Goal: Task Accomplishment & Management: Manage account settings

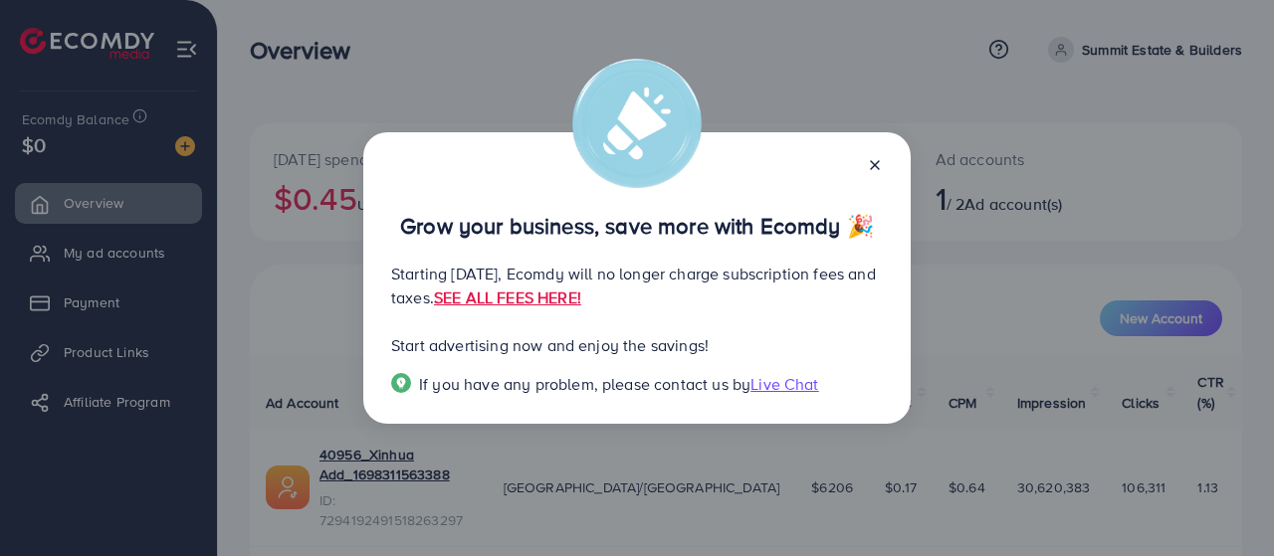
click at [882, 162] on icon at bounding box center [875, 165] width 16 height 16
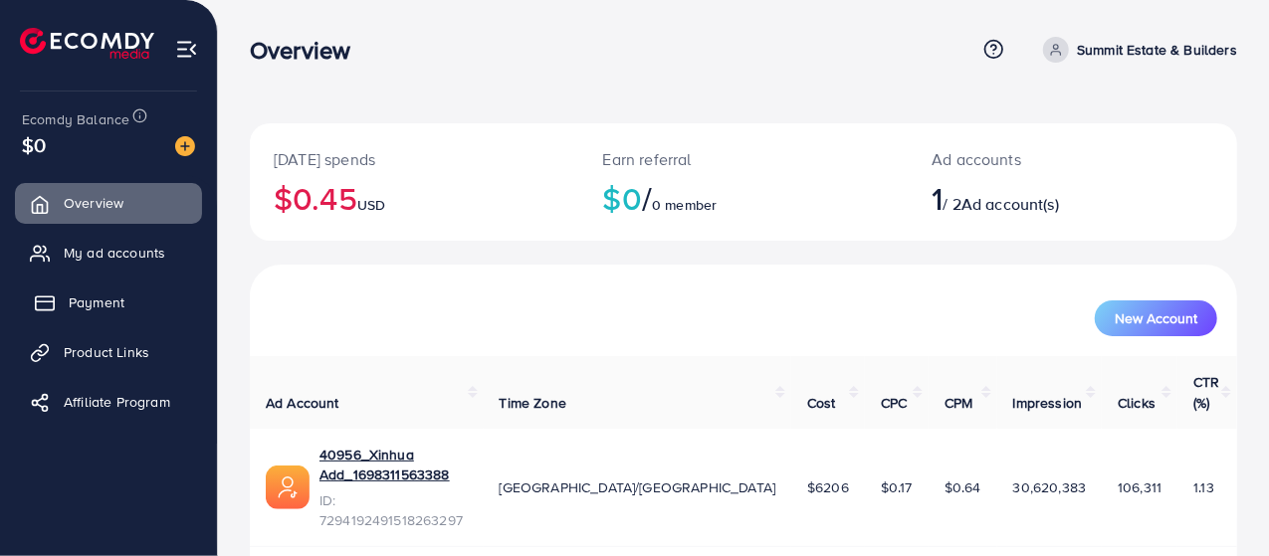
click at [117, 303] on span "Payment" at bounding box center [97, 303] width 56 height 20
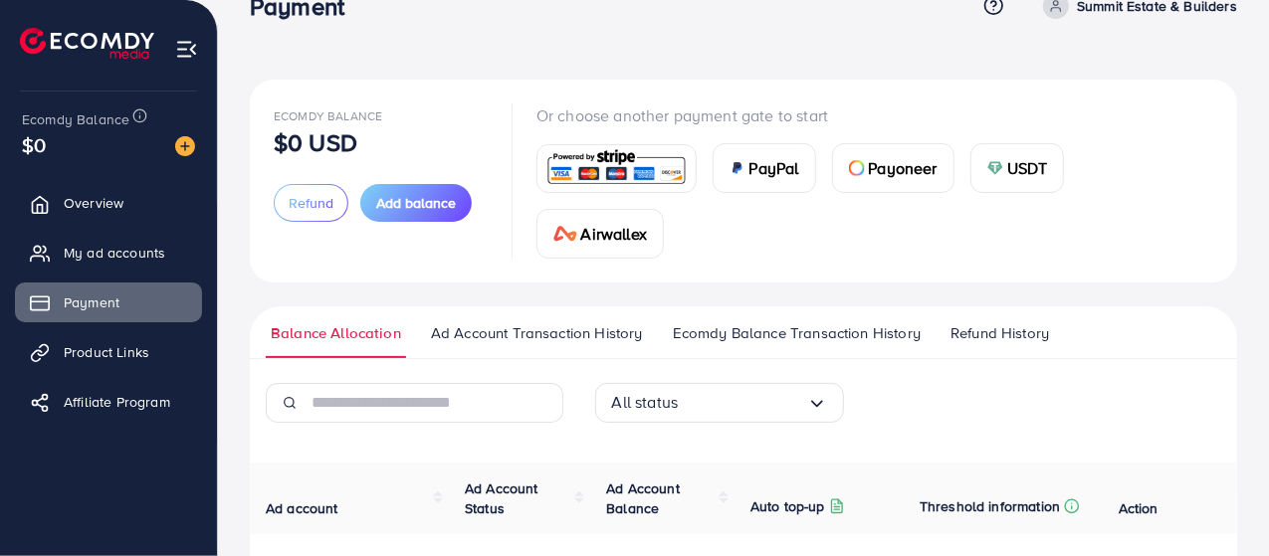
scroll to position [243, 0]
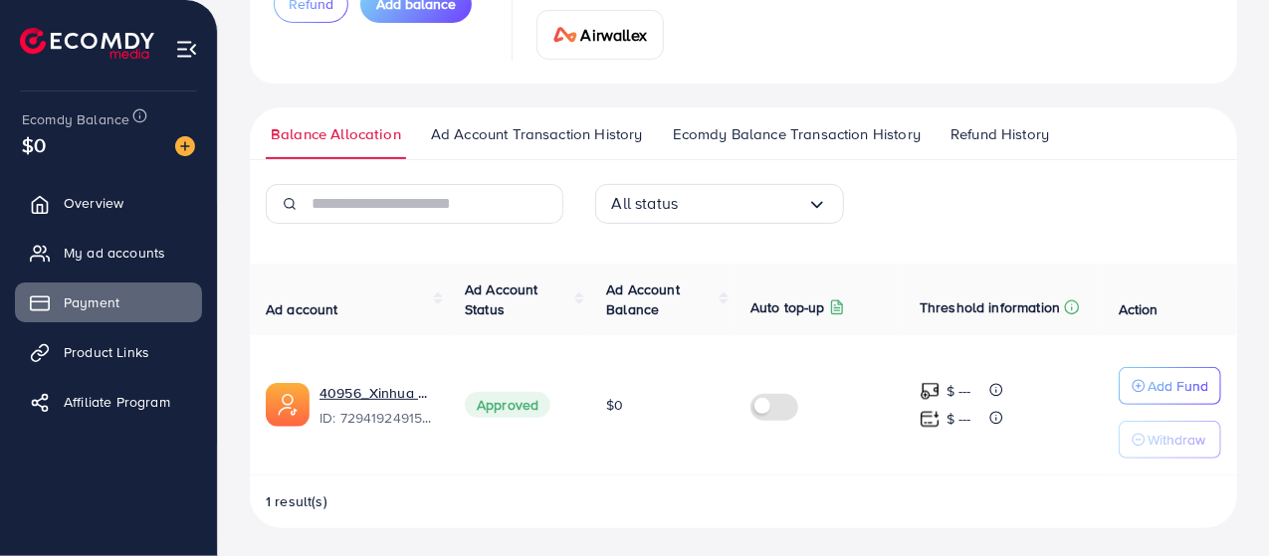
click at [539, 132] on span "Ad Account Transaction History" at bounding box center [537, 134] width 212 height 22
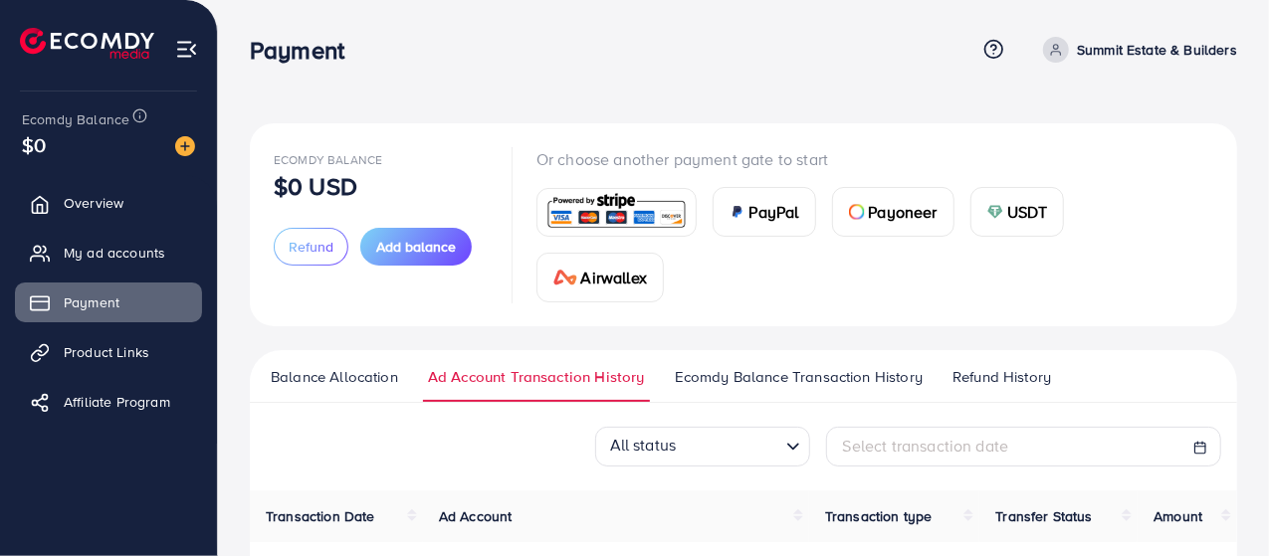
click at [870, 375] on span "Ecomdy Balance Transaction History" at bounding box center [799, 377] width 248 height 22
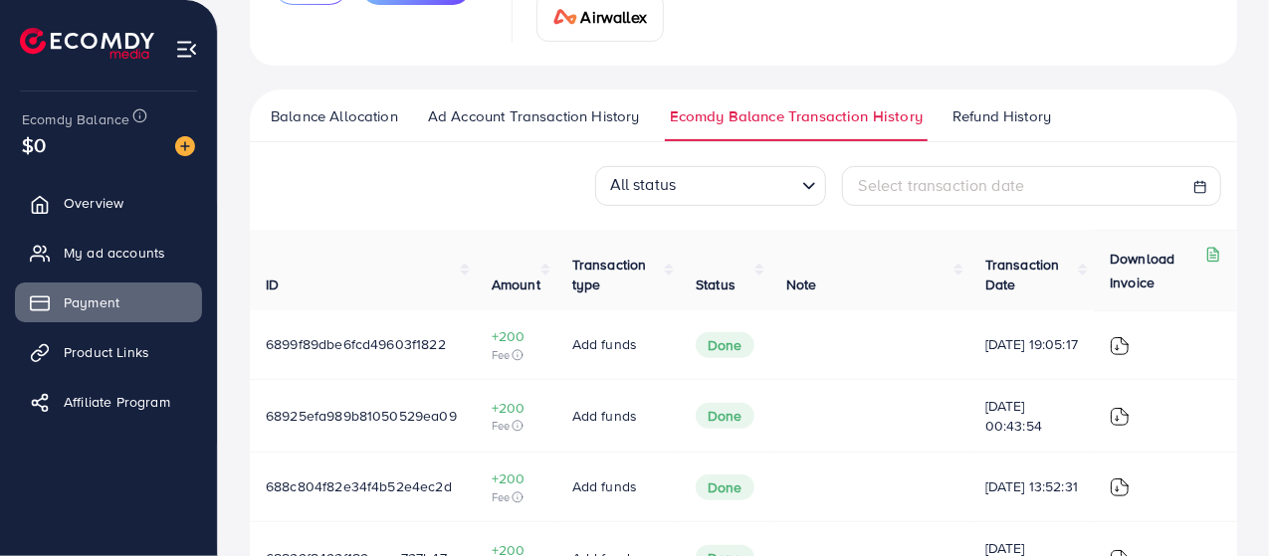
scroll to position [398, 0]
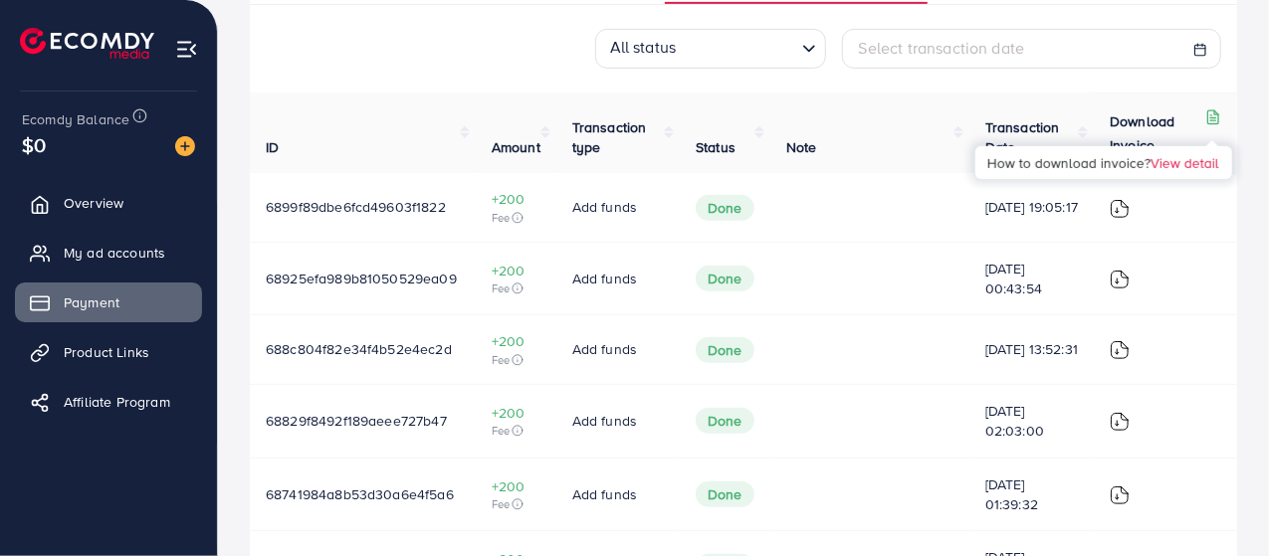
click at [1218, 112] on polyline at bounding box center [1216, 112] width 4 height 4
click at [1212, 110] on icon at bounding box center [1213, 117] width 16 height 16
click at [1206, 115] on icon at bounding box center [1213, 117] width 16 height 16
click at [1204, 115] on div "Download Invoice" at bounding box center [1165, 133] width 111 height 48
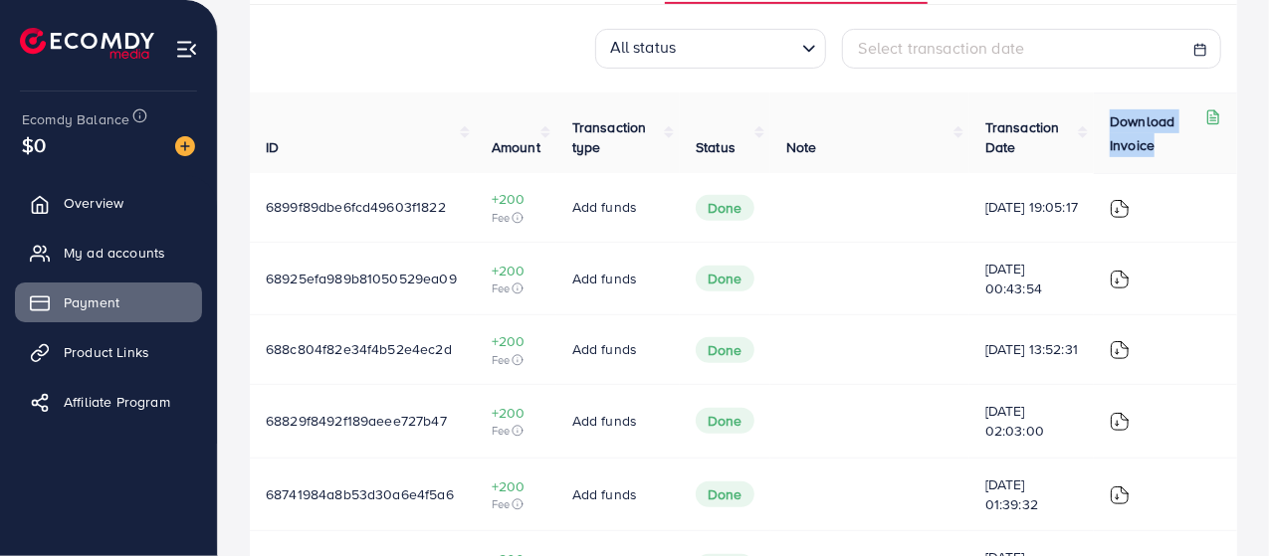
click at [1204, 115] on div "Download Invoice" at bounding box center [1165, 133] width 111 height 48
click at [1172, 131] on p "Download Invoice" at bounding box center [1156, 133] width 92 height 48
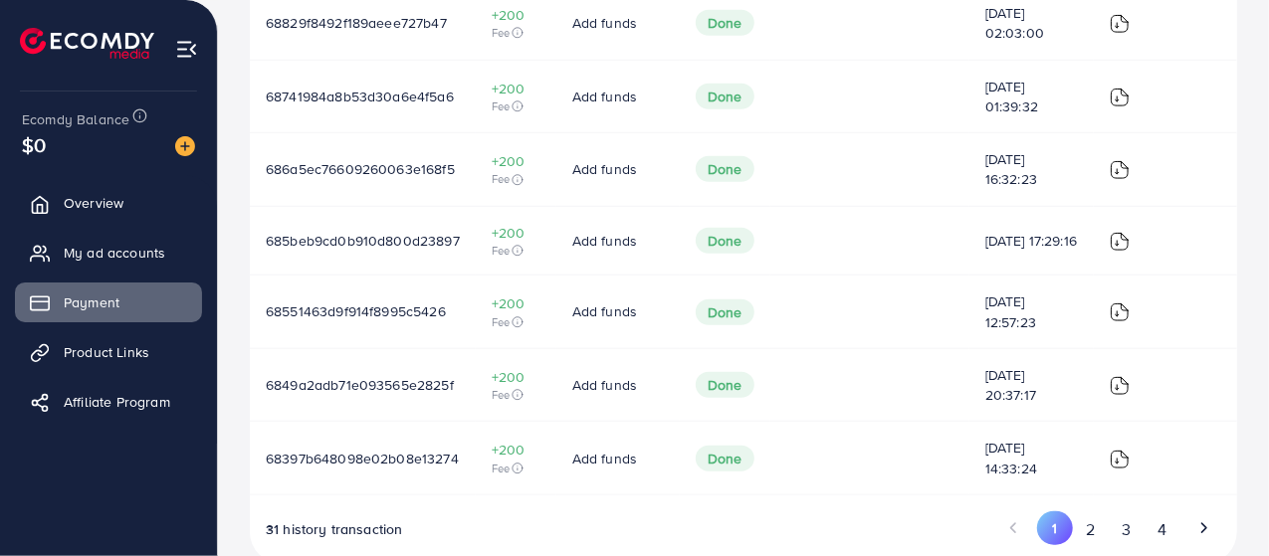
scroll to position [842, 0]
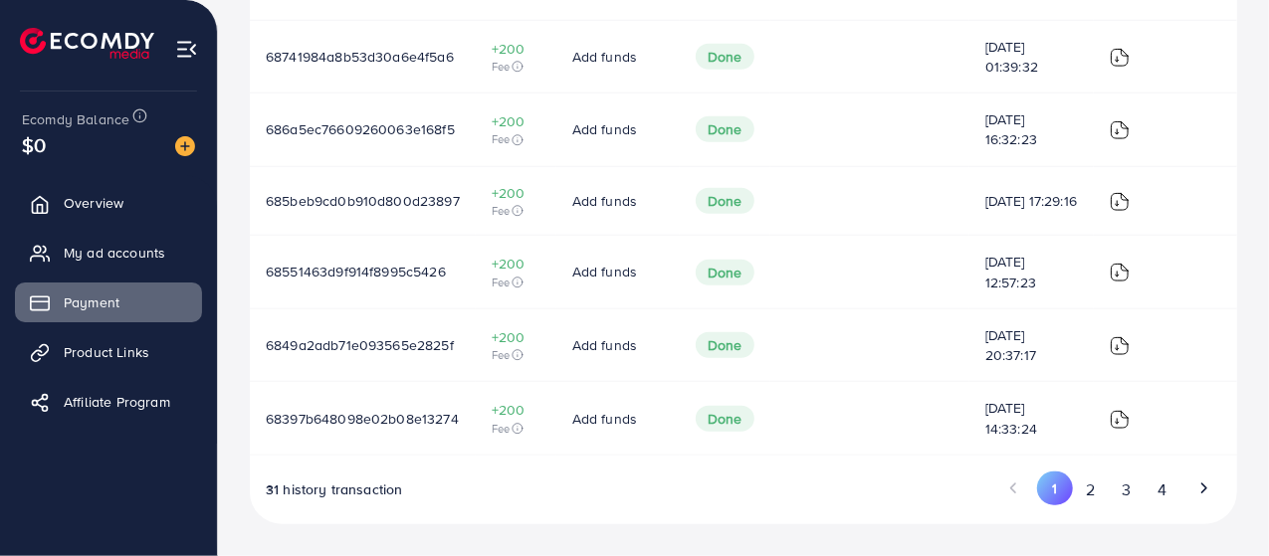
click at [1163, 495] on button "4" at bounding box center [1162, 490] width 36 height 37
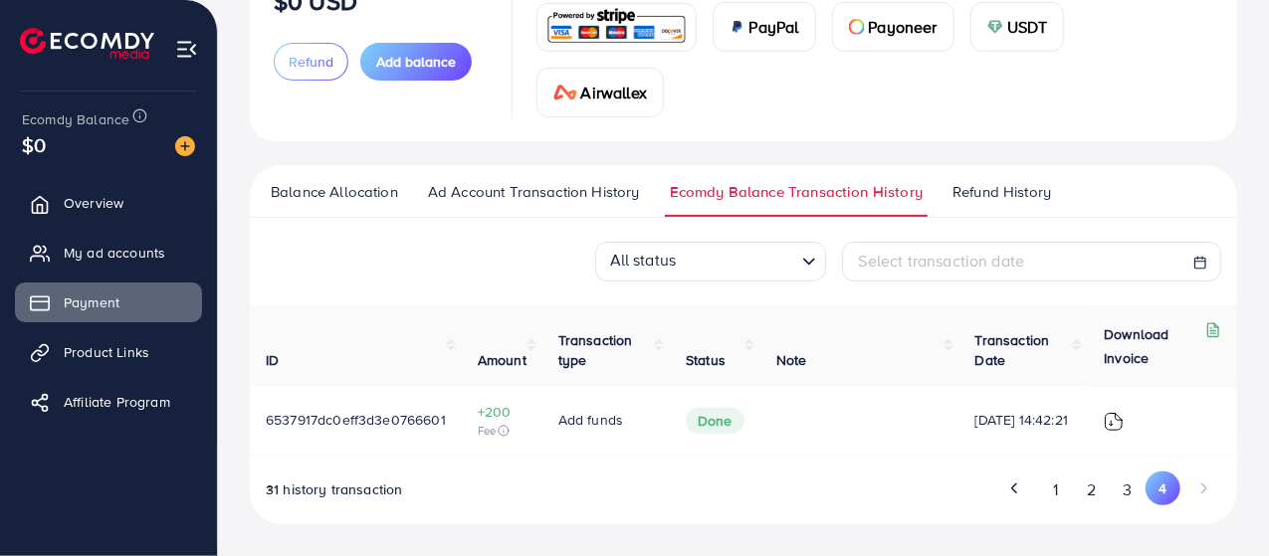
scroll to position [185, 0]
click at [1136, 495] on button "3" at bounding box center [1128, 490] width 36 height 37
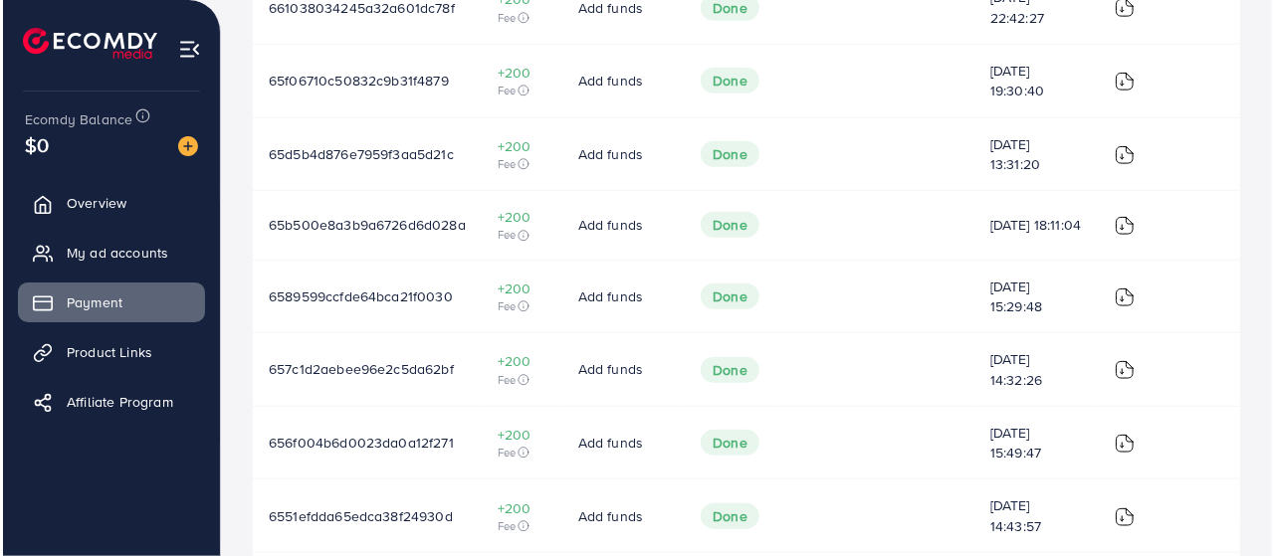
scroll to position [842, 0]
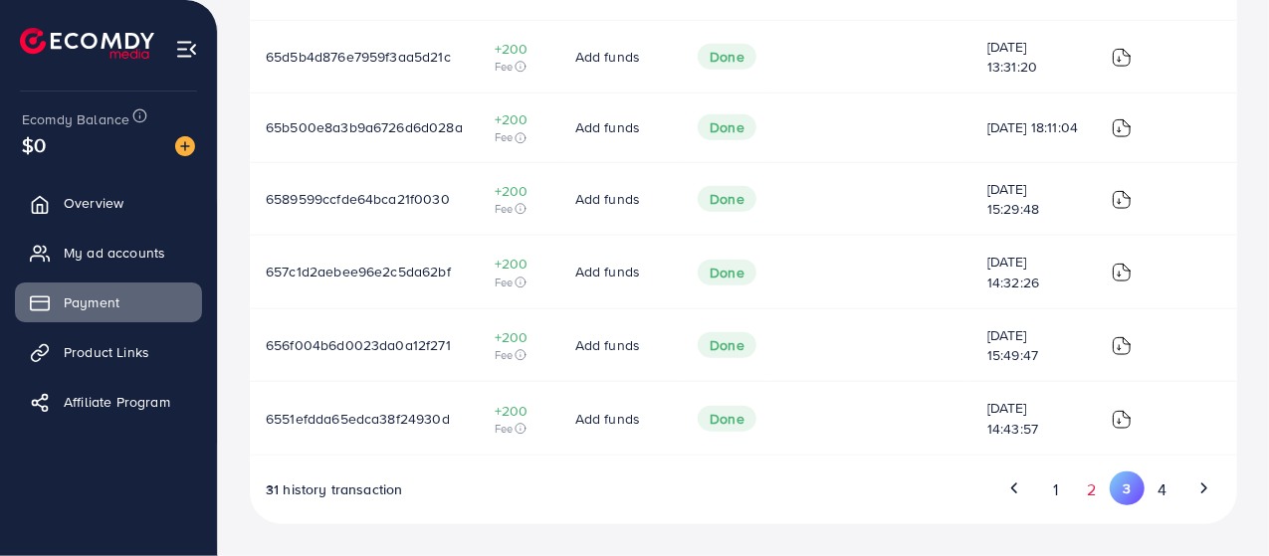
click at [1092, 485] on button "2" at bounding box center [1092, 490] width 36 height 37
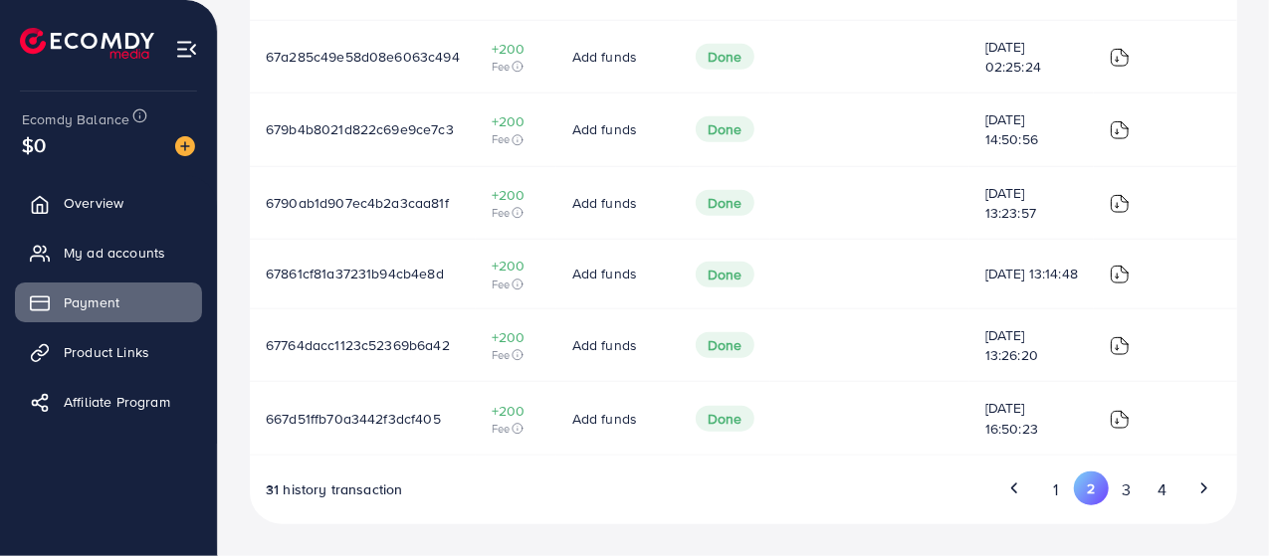
click at [1129, 348] on img at bounding box center [1120, 346] width 20 height 20
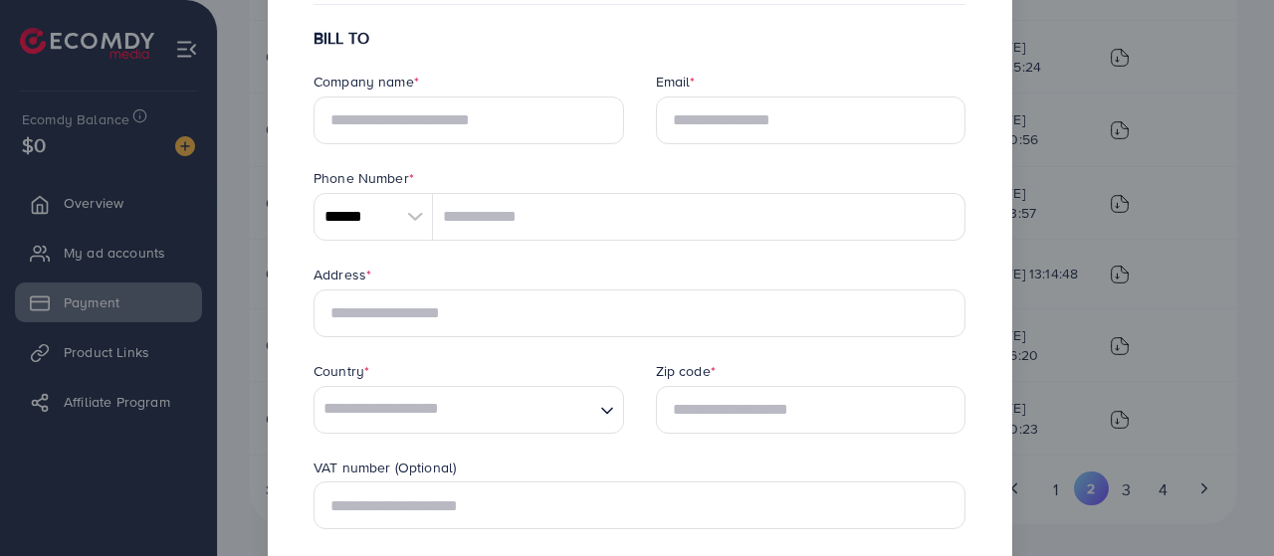
scroll to position [0, 0]
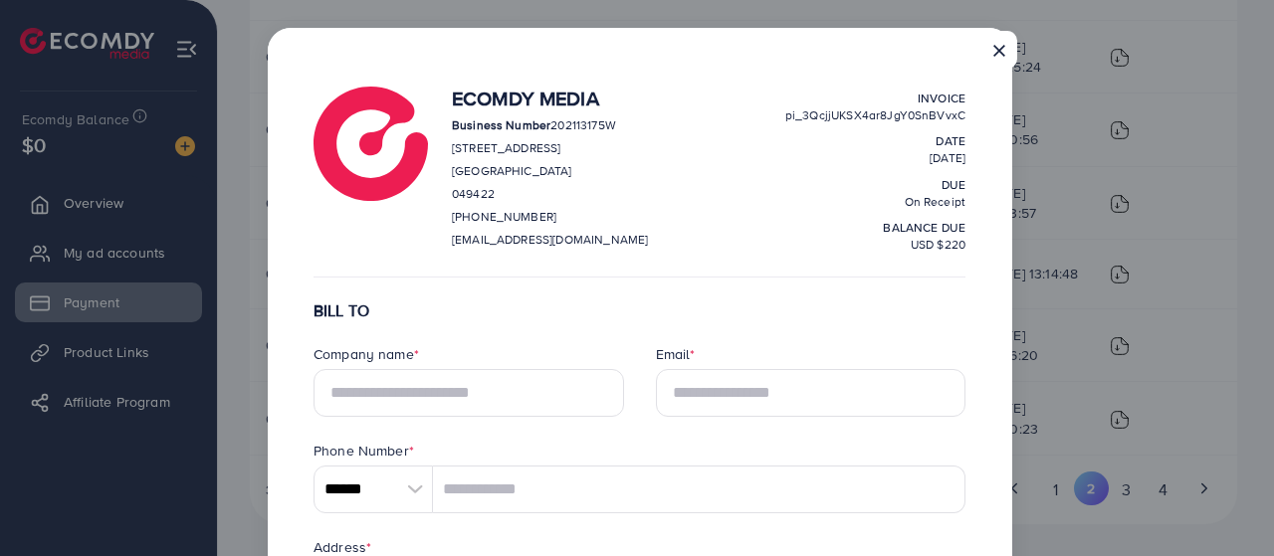
click at [997, 48] on button "×" at bounding box center [999, 50] width 36 height 38
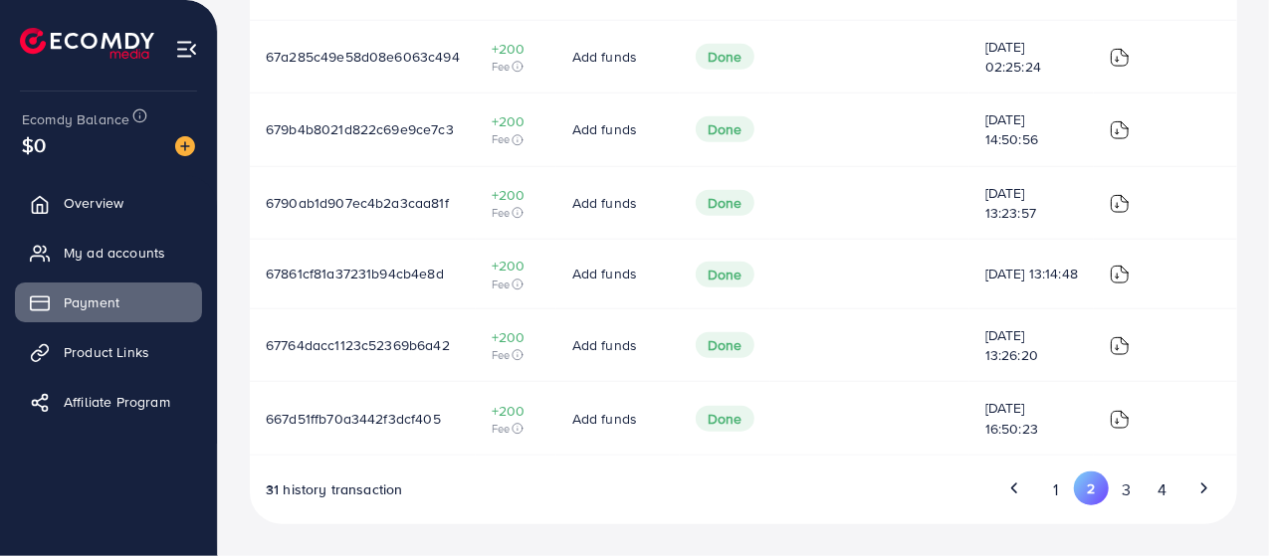
click at [1120, 341] on img at bounding box center [1120, 346] width 20 height 20
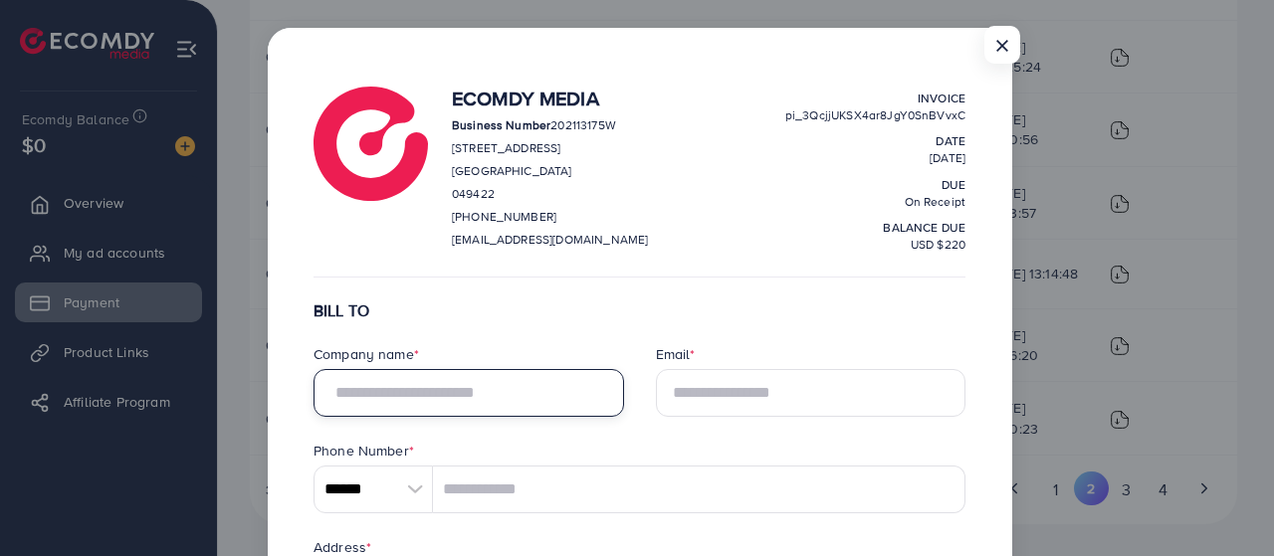
drag, startPoint x: 334, startPoint y: 386, endPoint x: 344, endPoint y: 383, distance: 10.4
click at [336, 386] on input "text" at bounding box center [468, 393] width 310 height 48
type input "**********"
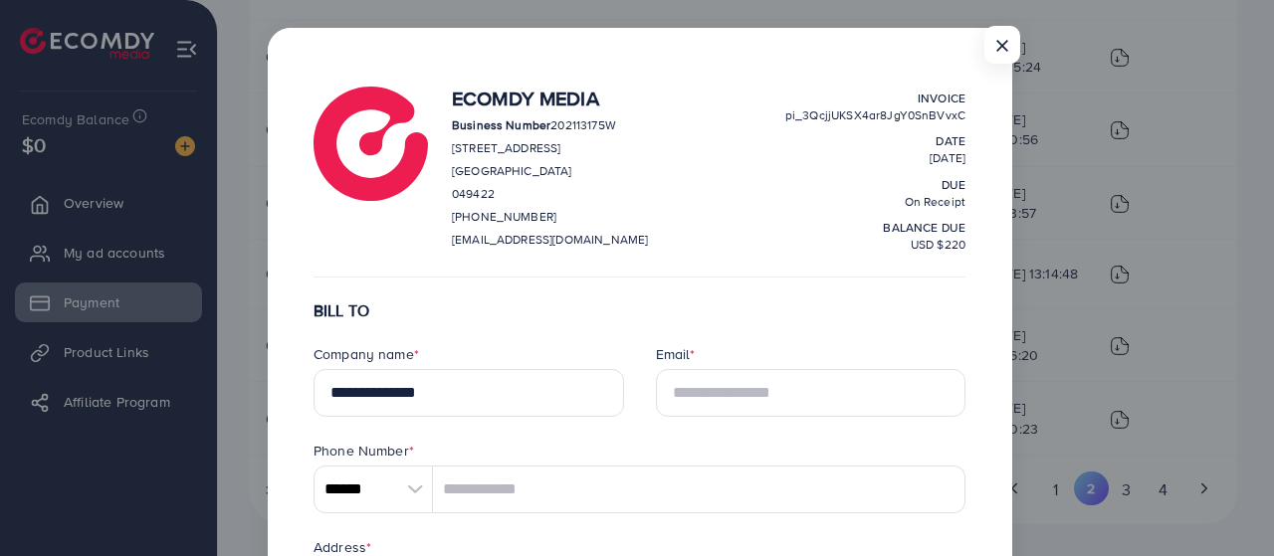
type input "**********"
type input "********"
click at [697, 405] on input "Email *" at bounding box center [811, 393] width 310 height 48
type input "**********"
click at [389, 497] on input "******" at bounding box center [372, 490] width 119 height 48
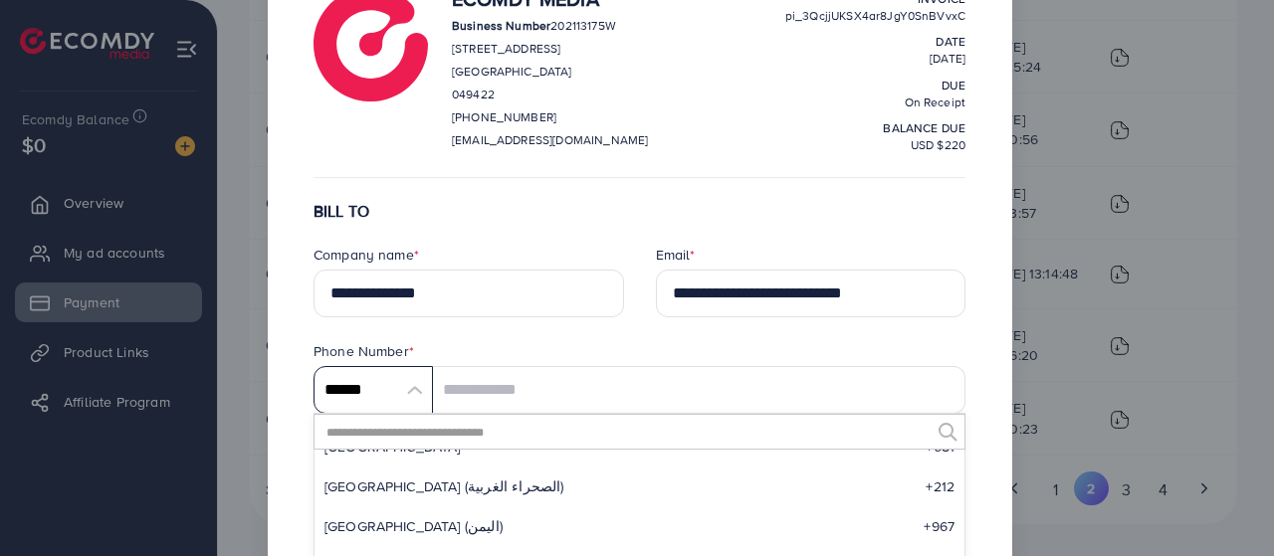
scroll to position [9487, 0]
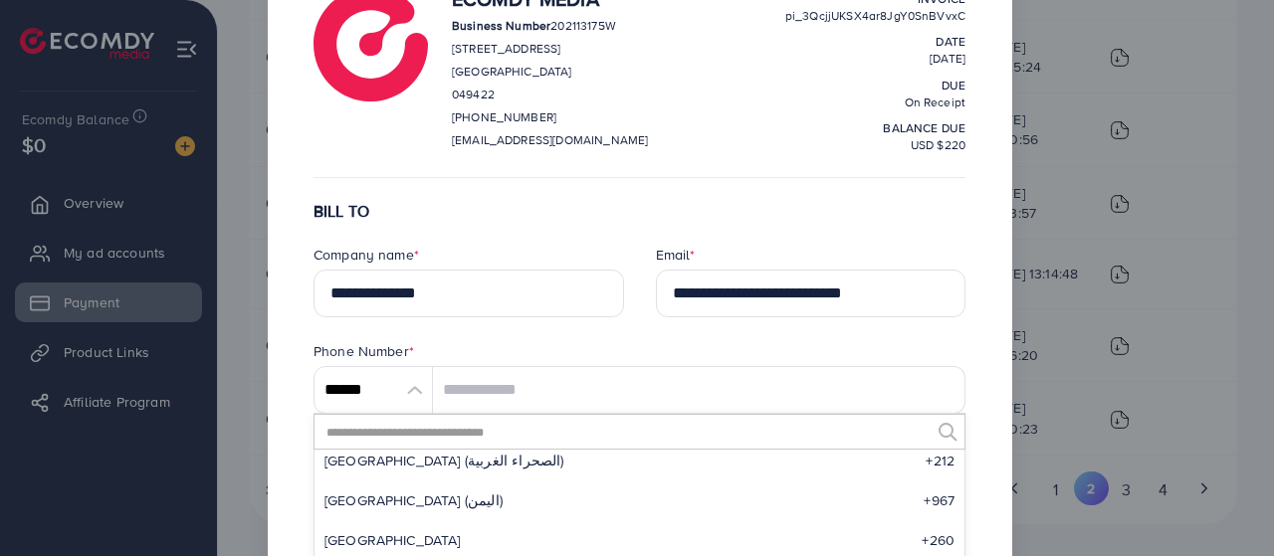
click at [404, 350] on label "Phone Number *" at bounding box center [363, 351] width 101 height 20
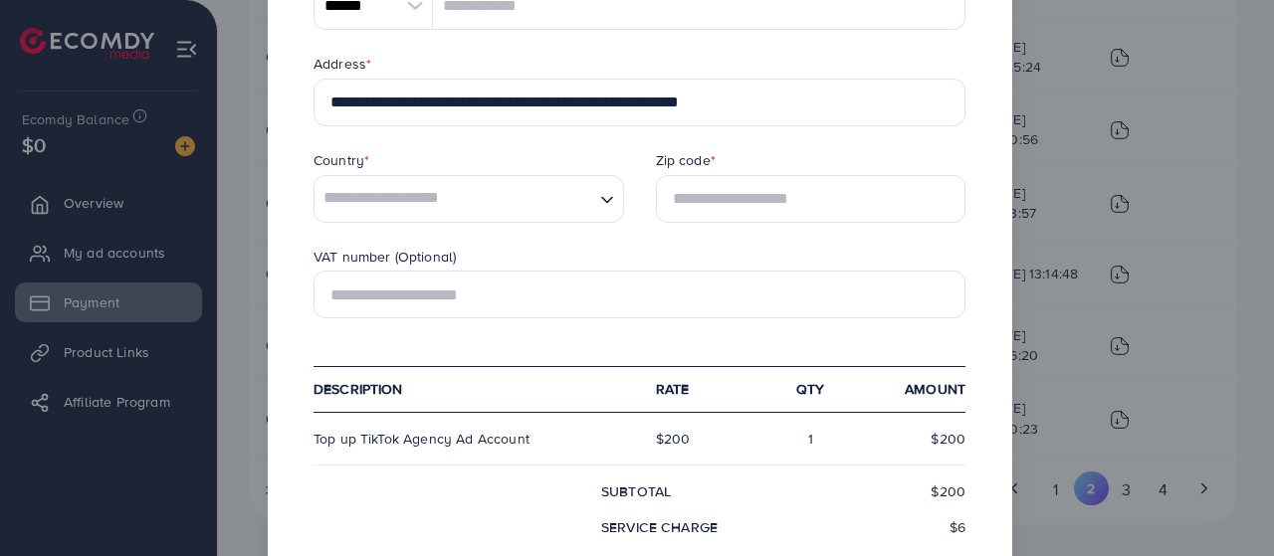
scroll to position [498, 0]
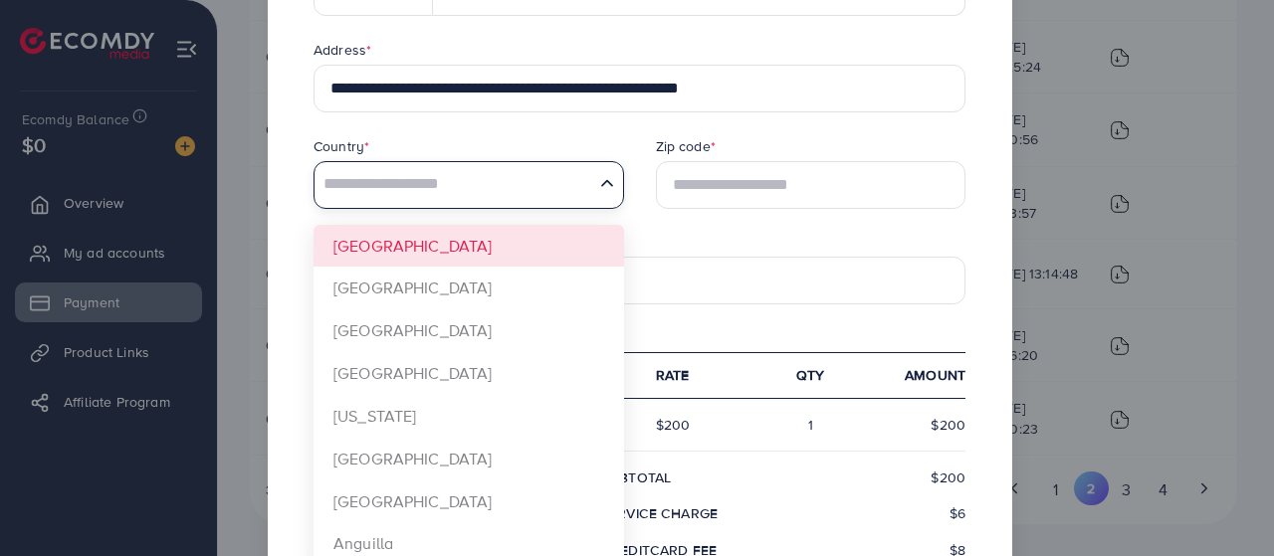
click at [447, 188] on input "Search for option" at bounding box center [454, 185] width 276 height 46
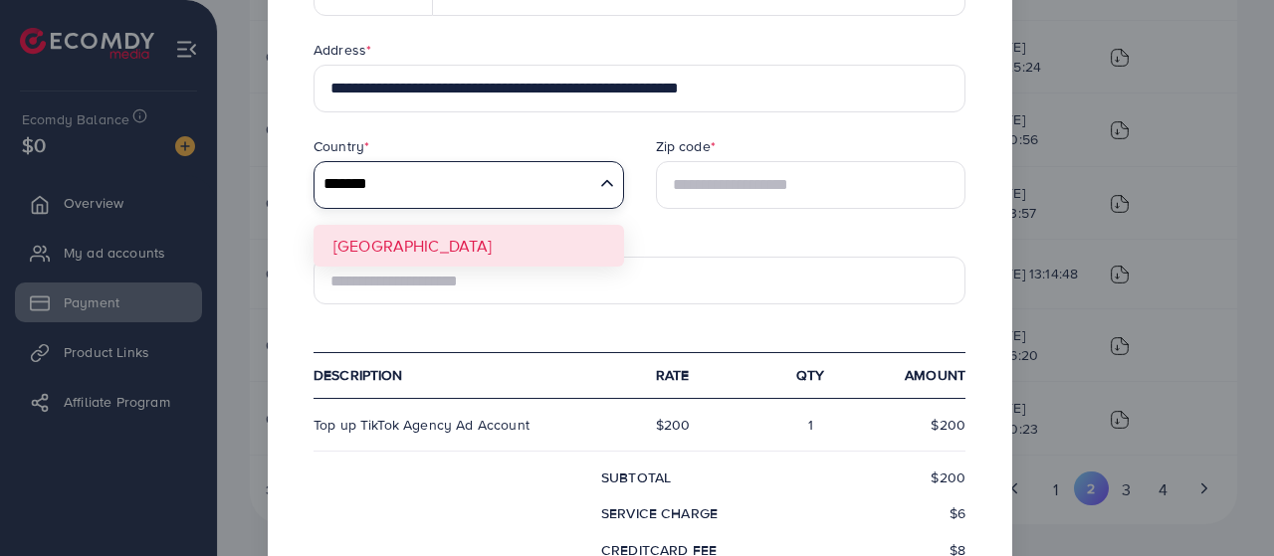
type input "*******"
click at [376, 256] on form "**********" at bounding box center [639, 293] width 652 height 979
